Goal: Find specific page/section: Find specific page/section

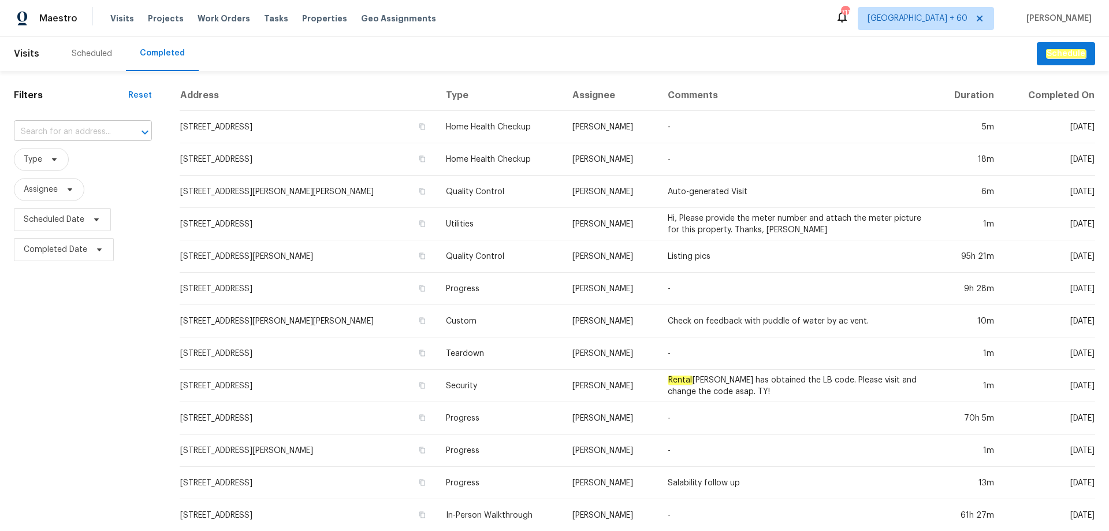
click at [81, 125] on input "text" at bounding box center [67, 132] width 106 height 18
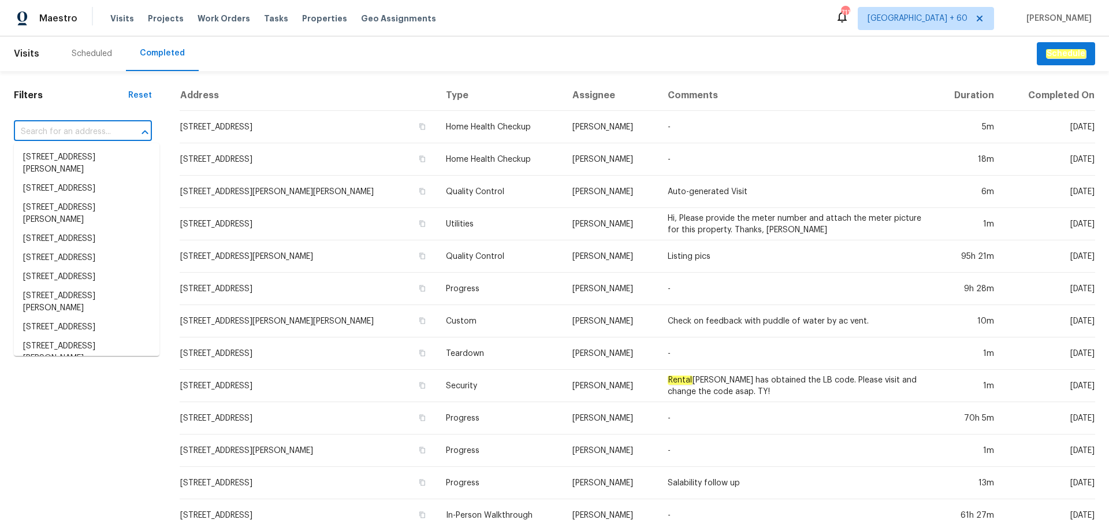
paste input "[STREET_ADDRESS]"
type input "[STREET_ADDRESS]"
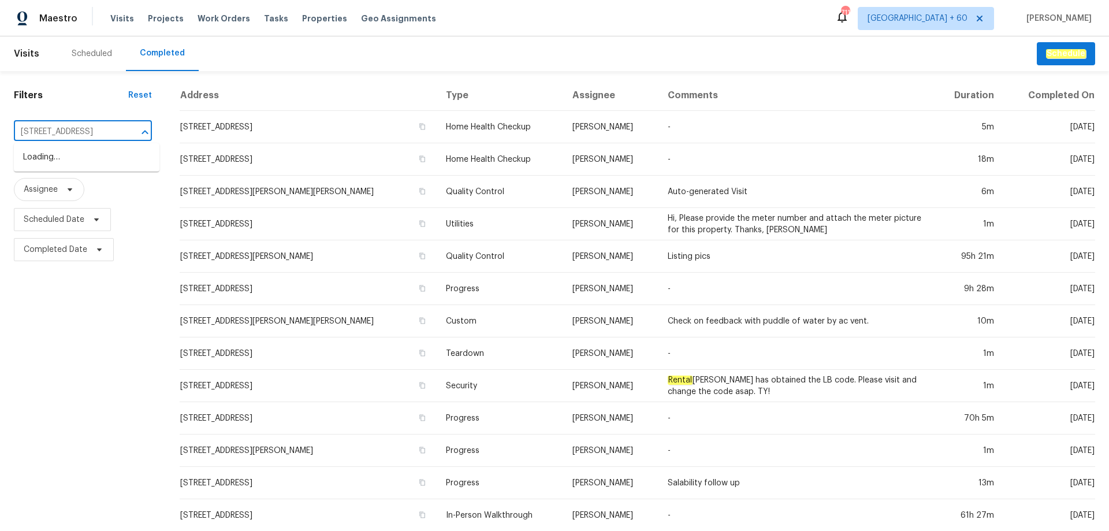
scroll to position [0, 54]
click at [99, 167] on li "[STREET_ADDRESS]" at bounding box center [87, 157] width 146 height 19
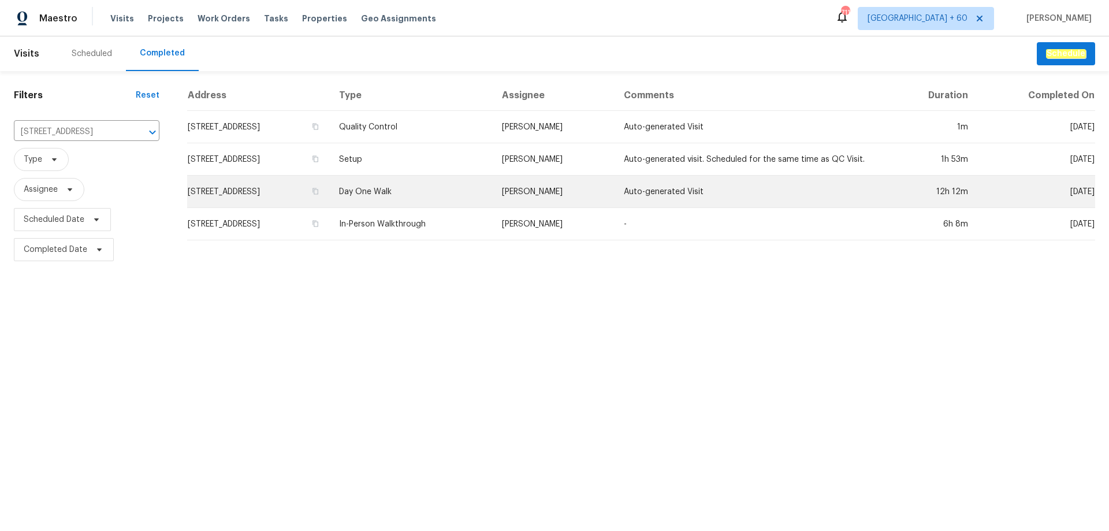
click at [330, 191] on td "[STREET_ADDRESS]" at bounding box center [258, 192] width 143 height 32
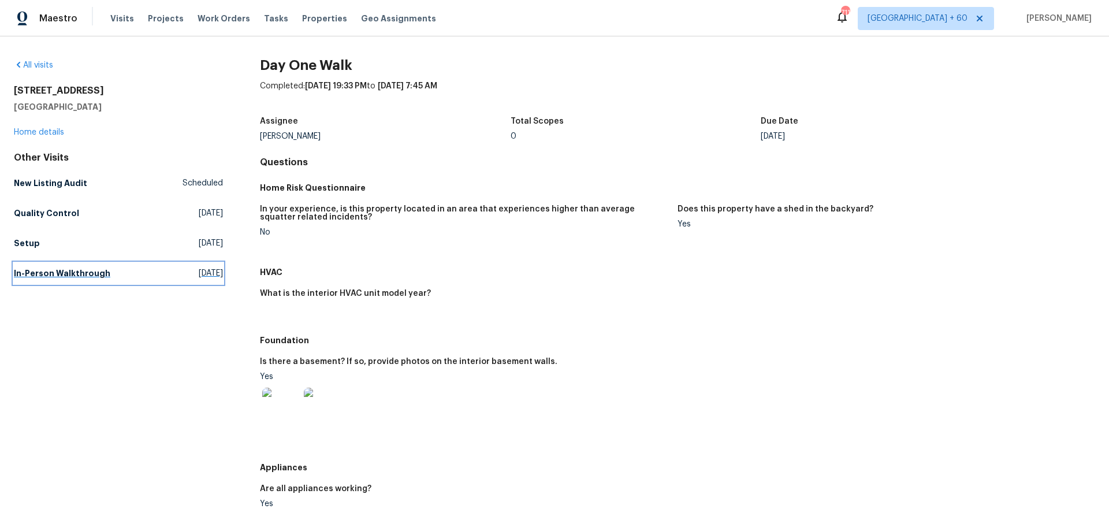
click at [94, 269] on h5 "In-Person Walkthrough" at bounding box center [62, 273] width 96 height 12
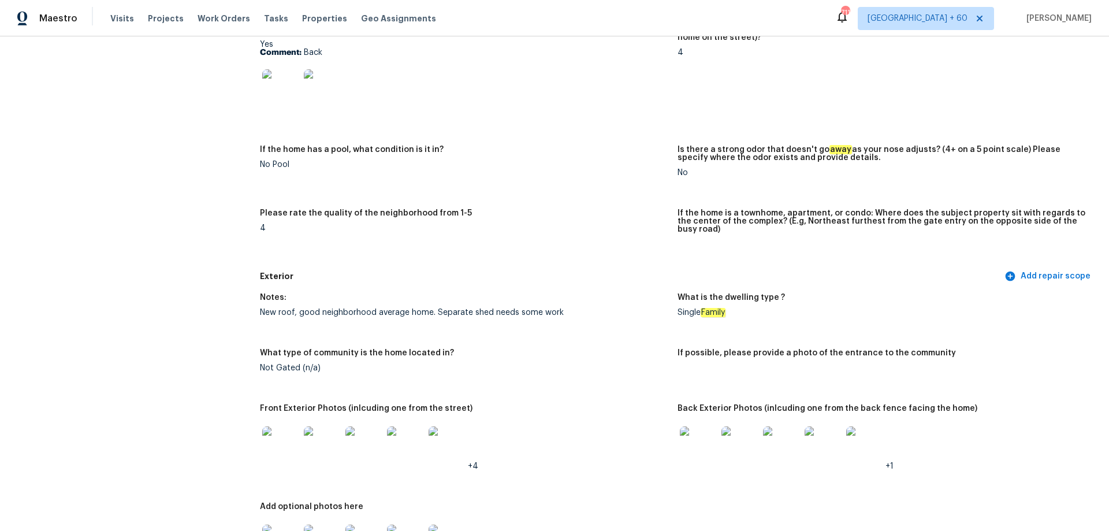
scroll to position [347, 0]
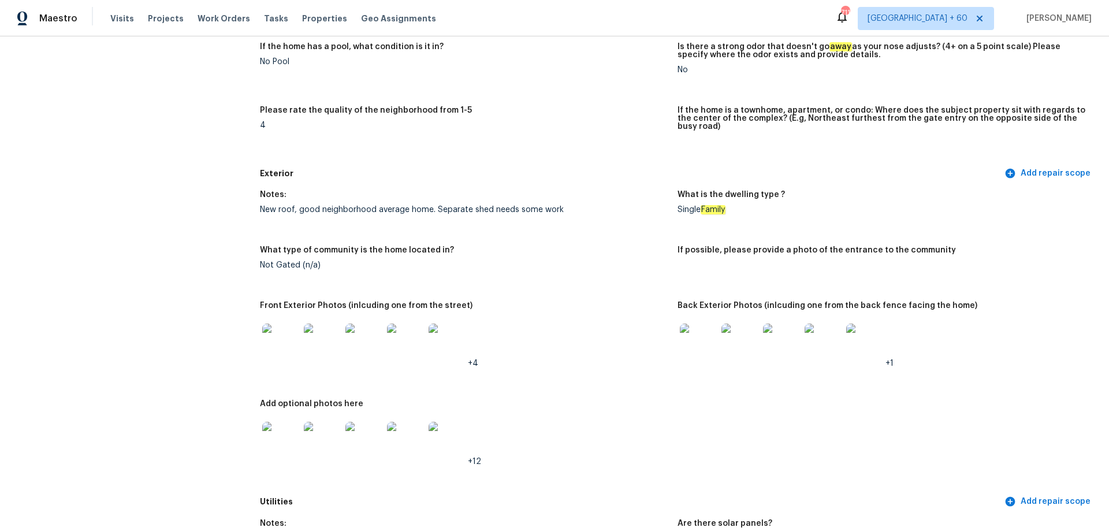
click at [684, 323] on img at bounding box center [698, 341] width 37 height 37
